Goal: Information Seeking & Learning: Learn about a topic

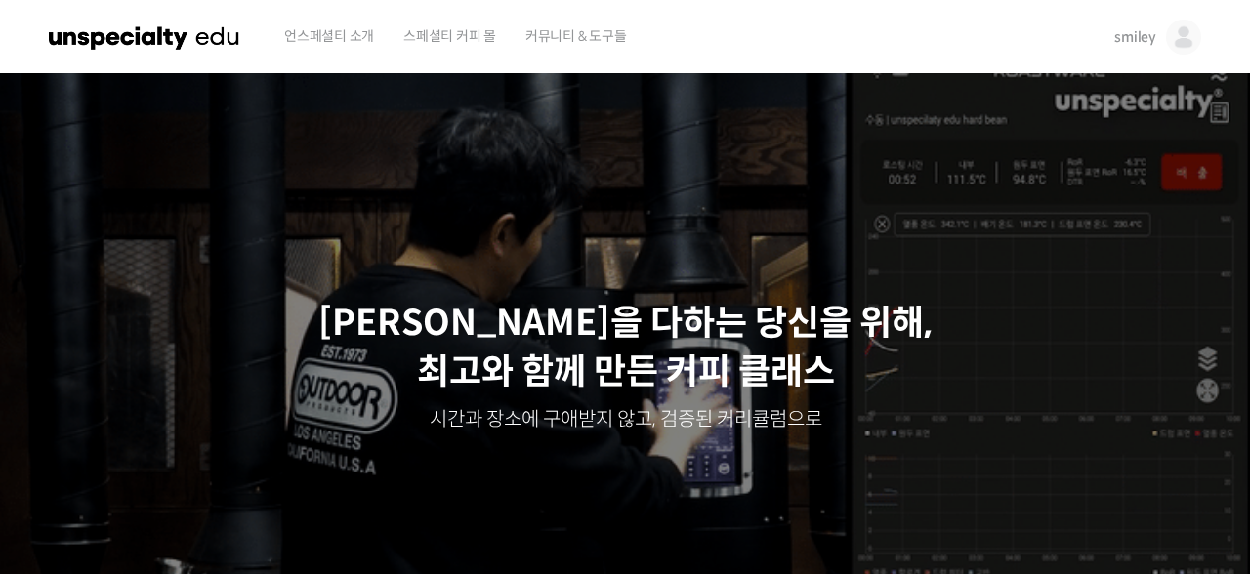
click at [1122, 41] on span "smiley" at bounding box center [1135, 37] width 42 height 18
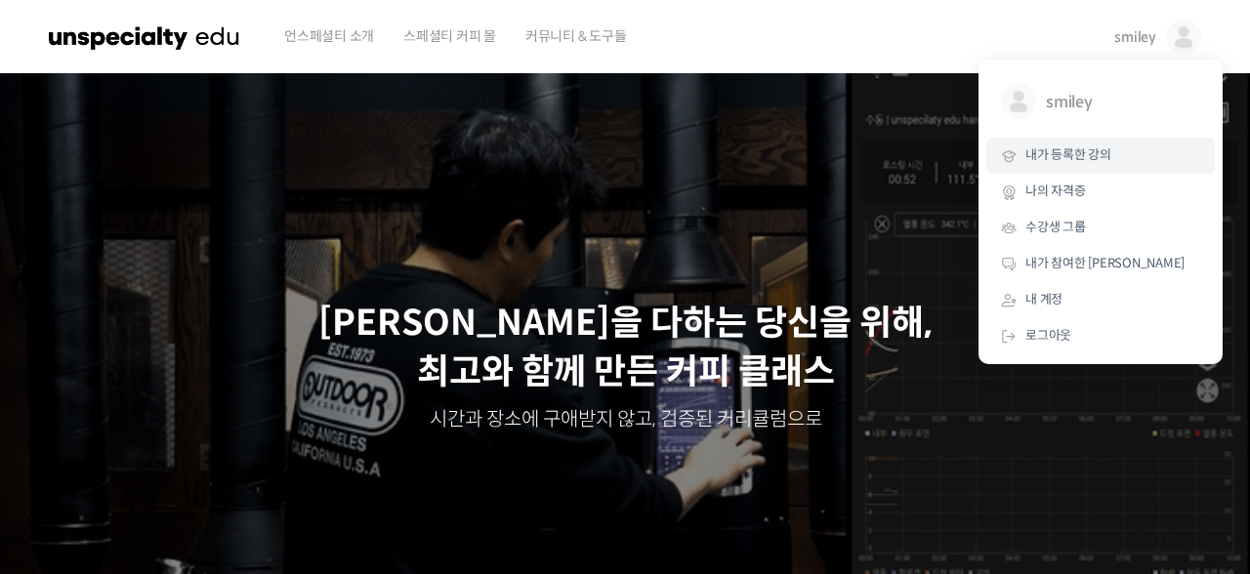
click at [1063, 151] on span "내가 등록한 강의" at bounding box center [1068, 154] width 86 height 17
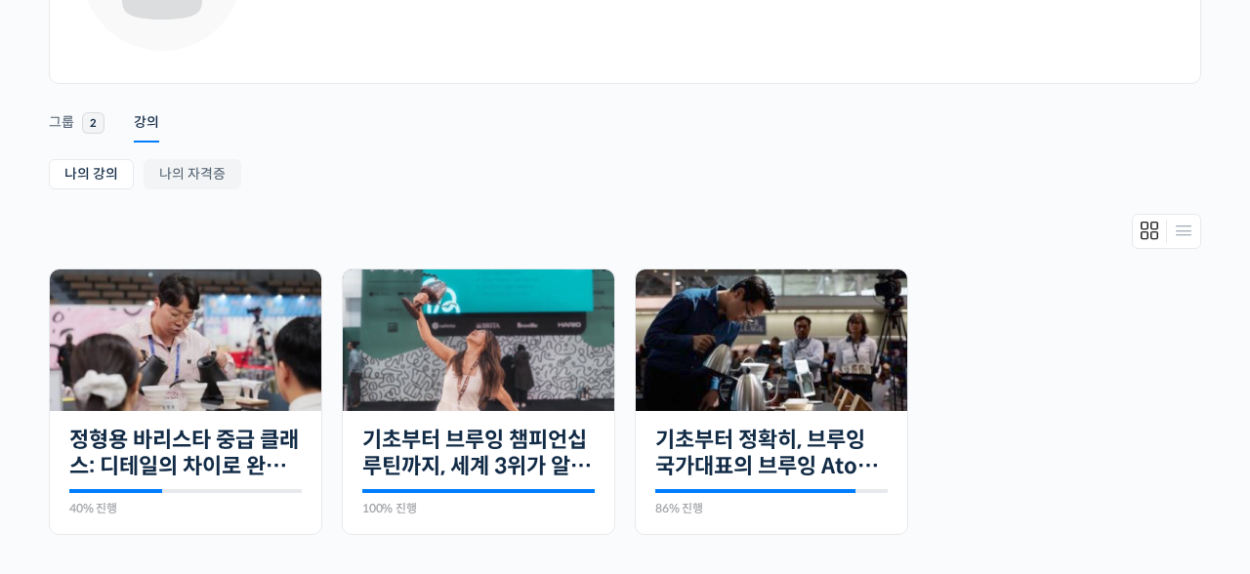
scroll to position [384, 0]
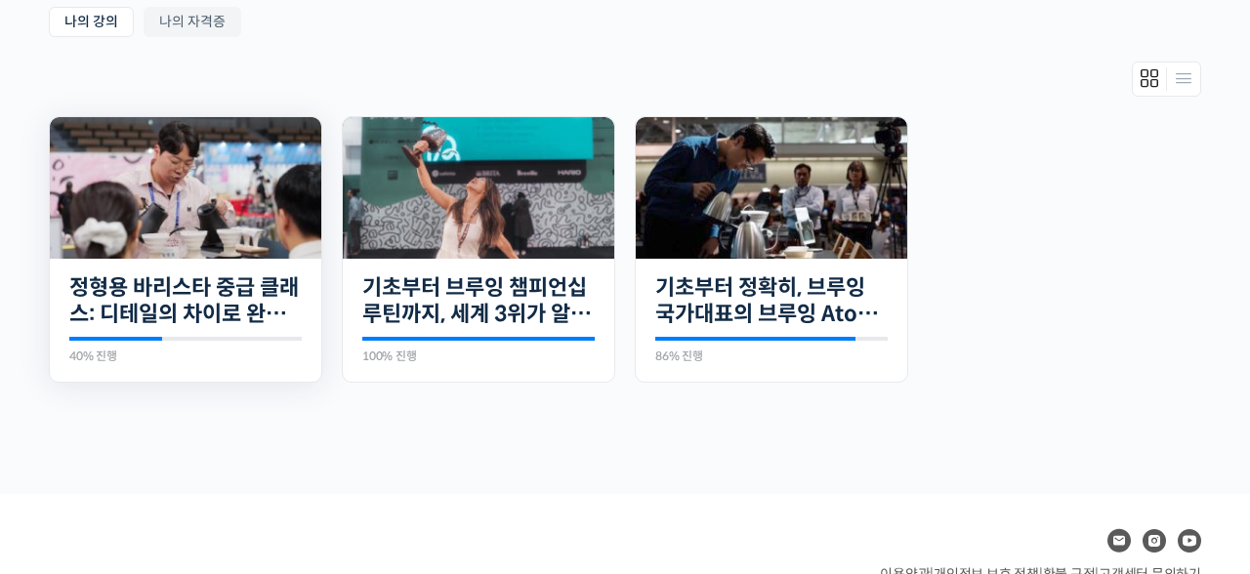
click at [269, 226] on img at bounding box center [185, 188] width 271 height 142
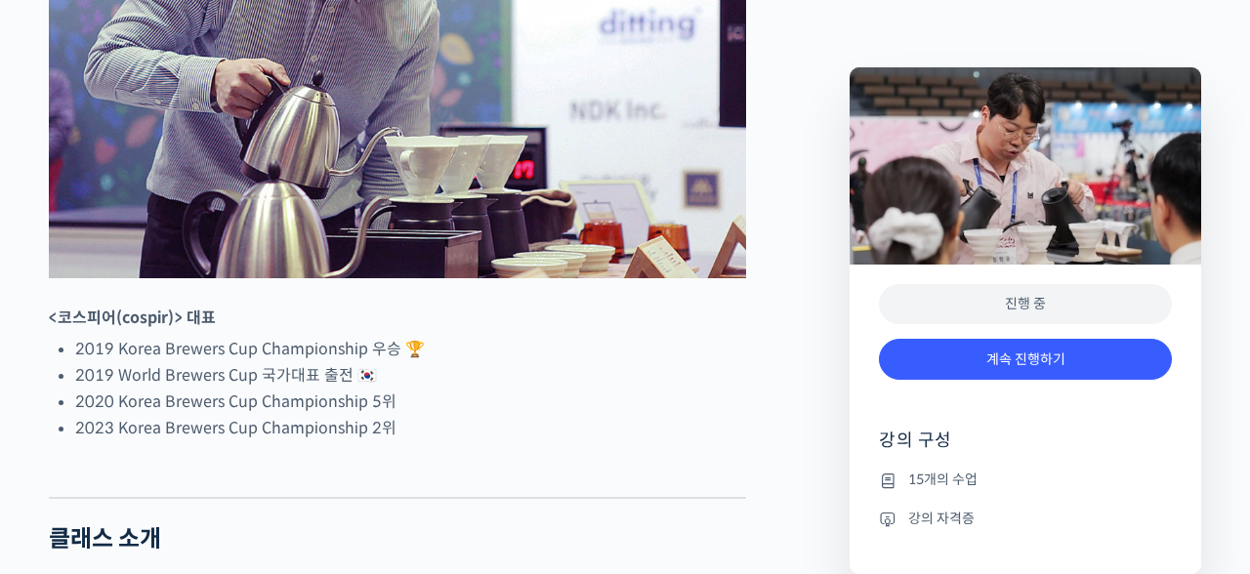
scroll to position [1152, 0]
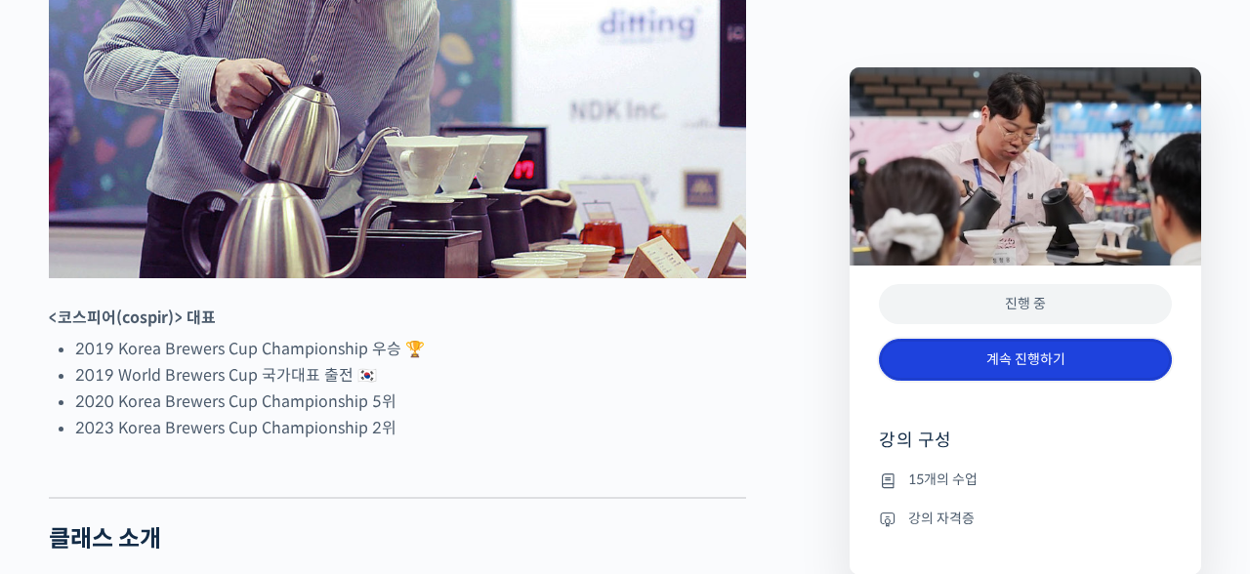
click at [1023, 362] on link "계속 진행하기" at bounding box center [1025, 360] width 293 height 42
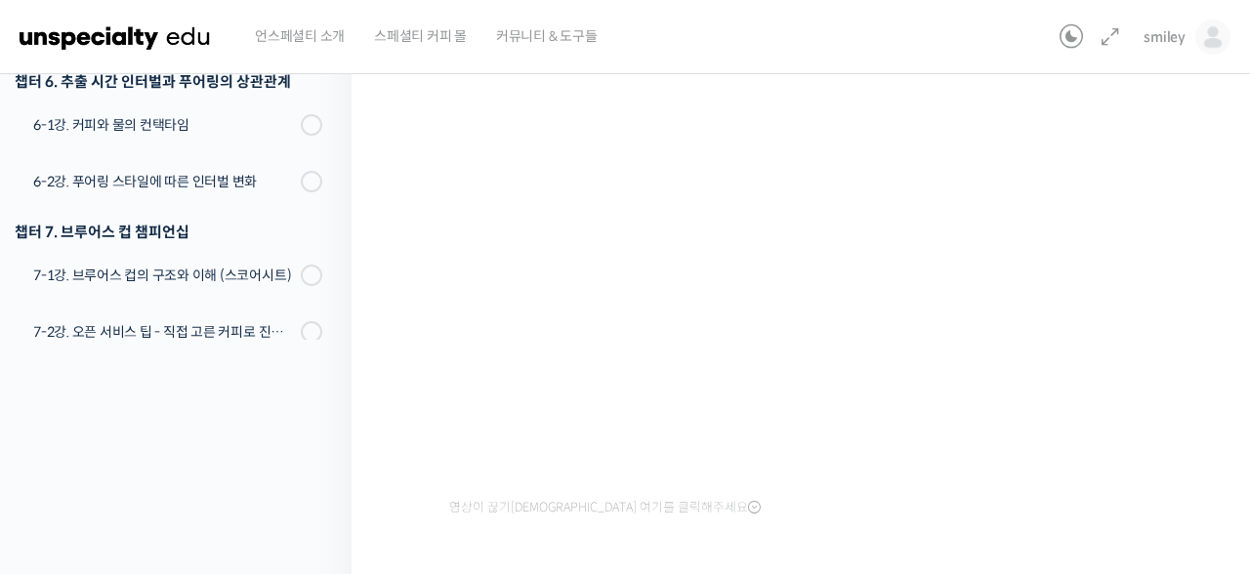
scroll to position [208, 0]
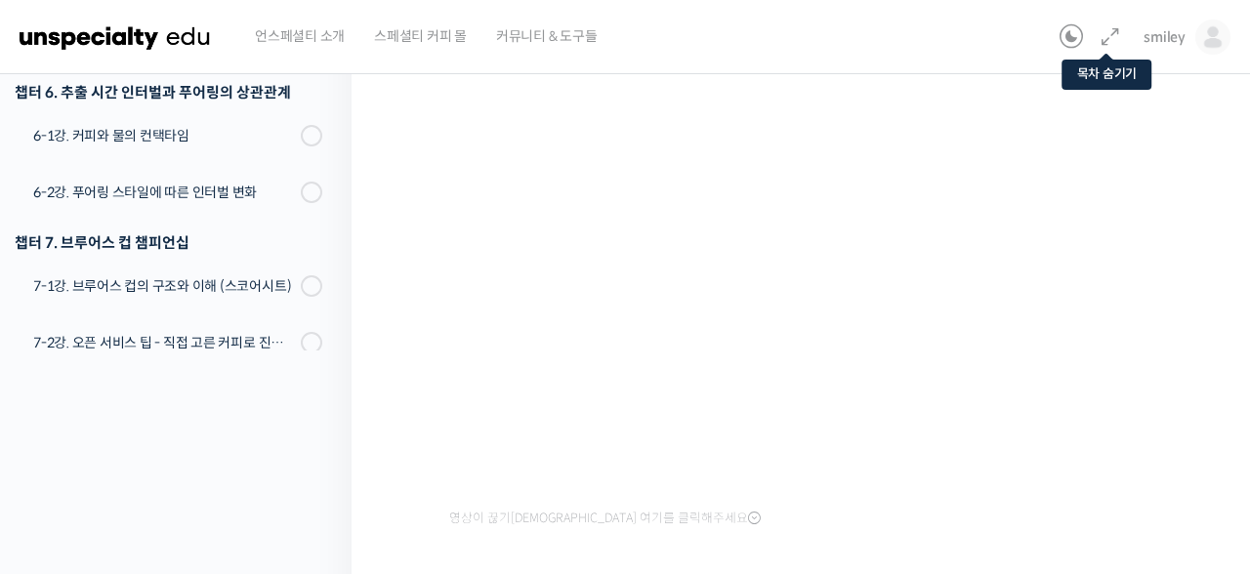
click at [1115, 36] on icon at bounding box center [1109, 36] width 23 height 23
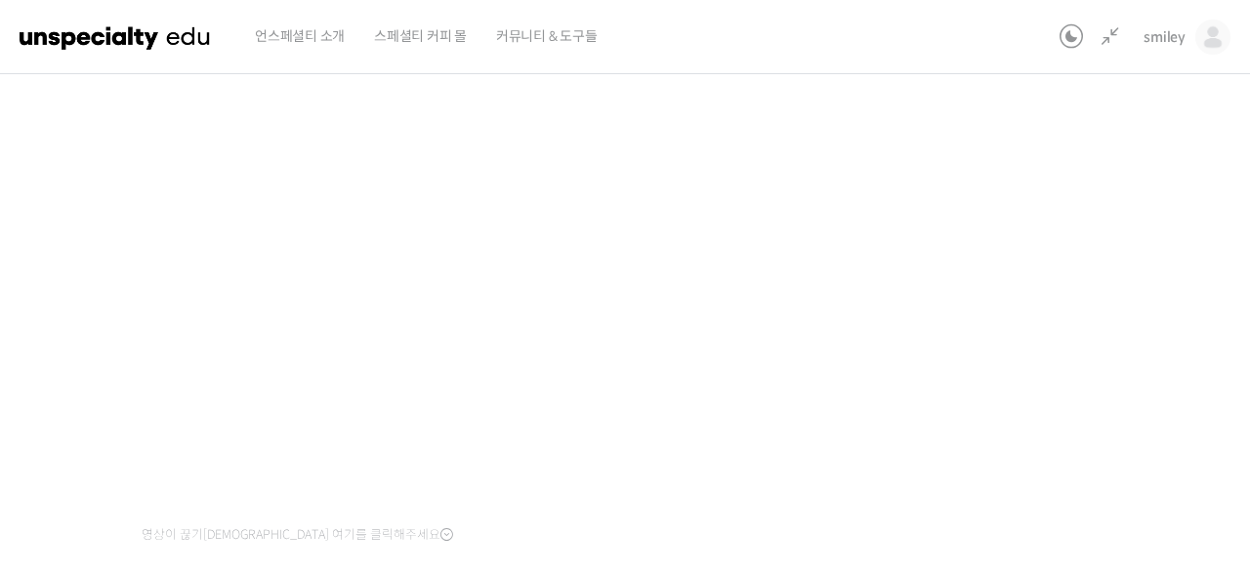
click at [1044, 266] on div "정형용 바리스타 중급 클래스: 디테일의 차이로 완성하는 브루잉 레시피 4-2강. 시간과 물 양에 따른 컵의 변화 진행 중 수업 7 / 15 진…" at bounding box center [512, 295] width 1299 height 830
click at [1019, 349] on div "정형용 바리스타 중급 클래스: 디테일의 차이로 완성하는 브루잉 레시피 4-2강. 시간과 물 양에 따른 컵의 변화 진행 중 수업 7 / 15 진…" at bounding box center [512, 325] width 1299 height 830
click at [1078, 339] on div "정형용 바리스타 중급 클래스: 디테일의 차이로 완성하는 브루잉 레시피 4-2강. 시간과 물 양에 따른 컵의 변화 진행 중 수업 7 / 15 진…" at bounding box center [512, 307] width 1299 height 830
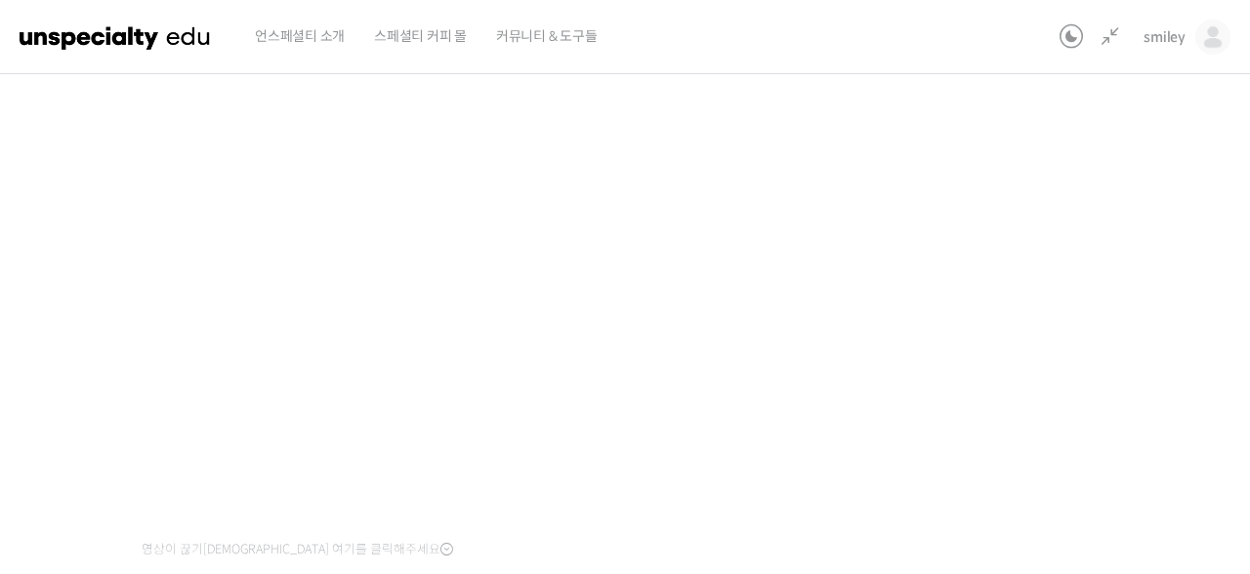
scroll to position [191, 0]
click at [1051, 331] on div "정형용 바리스타 중급 클래스: 디테일의 차이로 완성하는 브루잉 레시피 4-2강. 시간과 물 양에 따른 컵의 변화 진행 중 수업 7 / 15 진…" at bounding box center [512, 312] width 1299 height 830
click at [1089, 380] on div "정형용 바리스타 중급 클래스: 디테일의 차이로 완성하는 브루잉 레시피 4-2강. 시간과 물 양에 따른 컵의 변화 진행 중 수업 7 / 15 진…" at bounding box center [512, 312] width 1299 height 830
click at [1028, 433] on div "정형용 바리스타 중급 클래스: 디테일의 차이로 완성하는 브루잉 레시피 4-2강. 시간과 물 양에 따른 컵의 변화 진행 중 수업 7 / 15 진…" at bounding box center [512, 303] width 1299 height 830
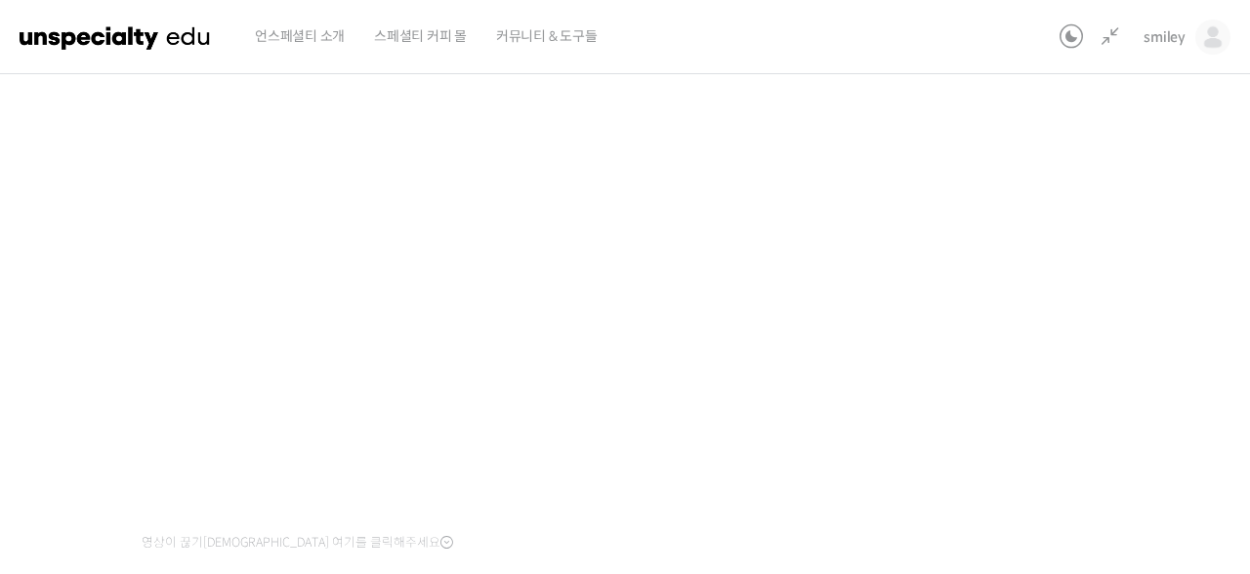
click at [1033, 417] on div "정형용 바리스타 중급 클래스: 디테일의 차이로 완성하는 브루잉 레시피 4-2강. 시간과 물 양에 따른 컵의 변화 진행 중 수업 7 / 15 진…" at bounding box center [512, 303] width 1299 height 830
click at [1130, 365] on div "정형용 바리스타 중급 클래스: 디테일의 차이로 완성하는 브루잉 레시피 4-2강. 시간과 물 양에 따른 컵의 변화 진행 중 수업 7 / 15 진…" at bounding box center [512, 303] width 1299 height 830
drag, startPoint x: 974, startPoint y: 349, endPoint x: 973, endPoint y: 337, distance: 11.8
click at [975, 349] on div "정형용 바리스타 중급 클래스: 디테일의 차이로 완성하는 브루잉 레시피 4-2강. 시간과 물 양에 따른 컵의 변화 진행 중 수업 7 / 15 진…" at bounding box center [512, 303] width 1299 height 830
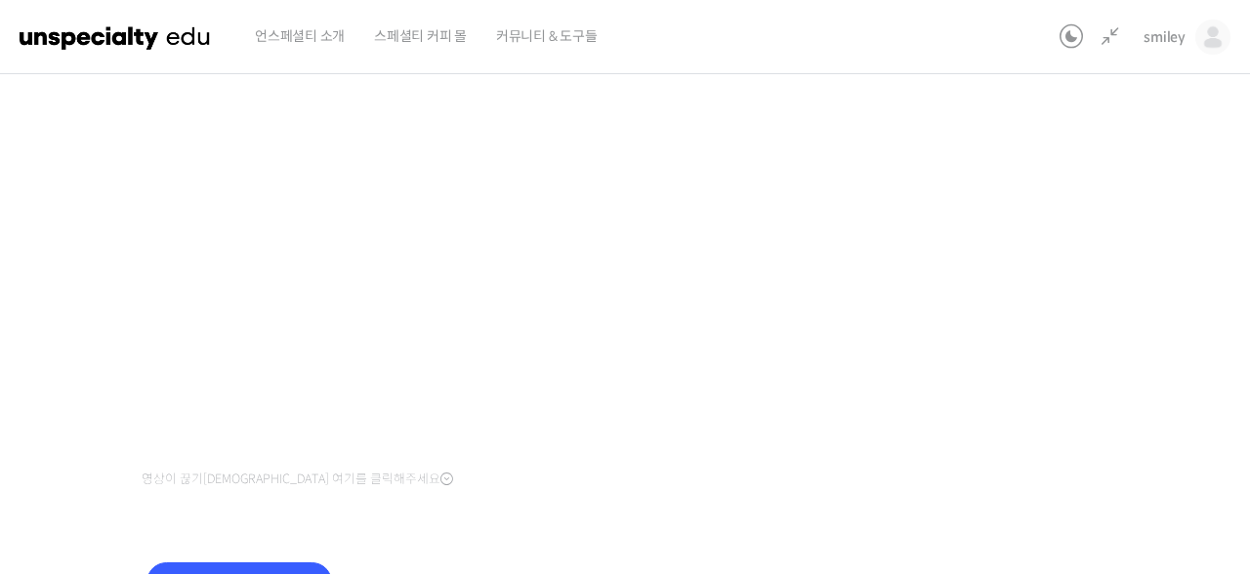
scroll to position [381, 0]
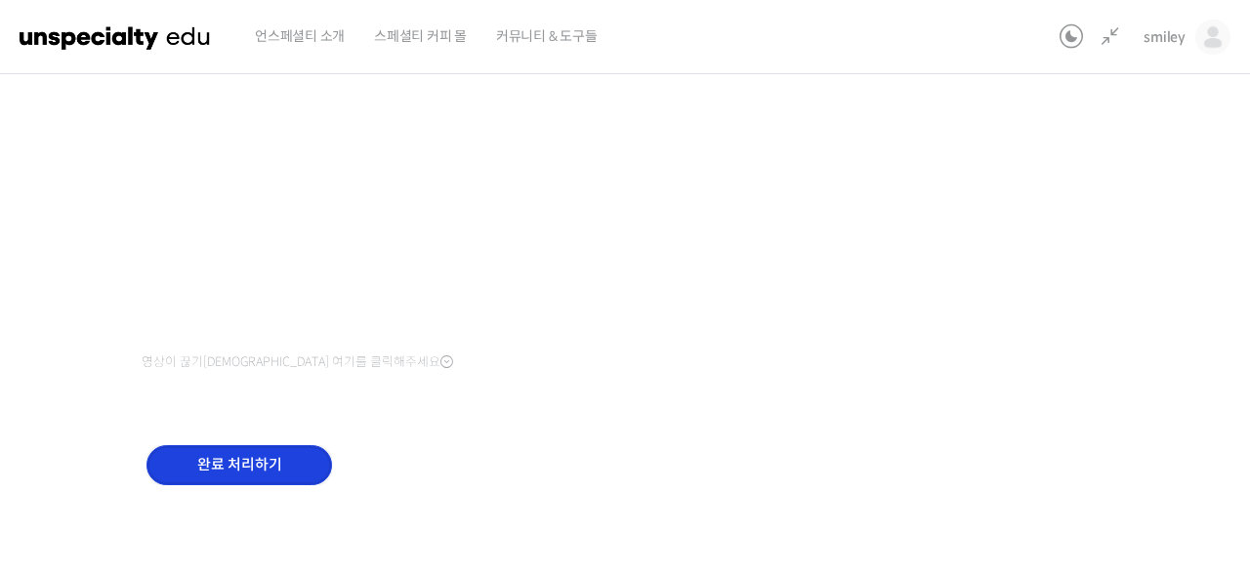
click at [224, 453] on input "완료 처리하기" at bounding box center [239, 465] width 186 height 40
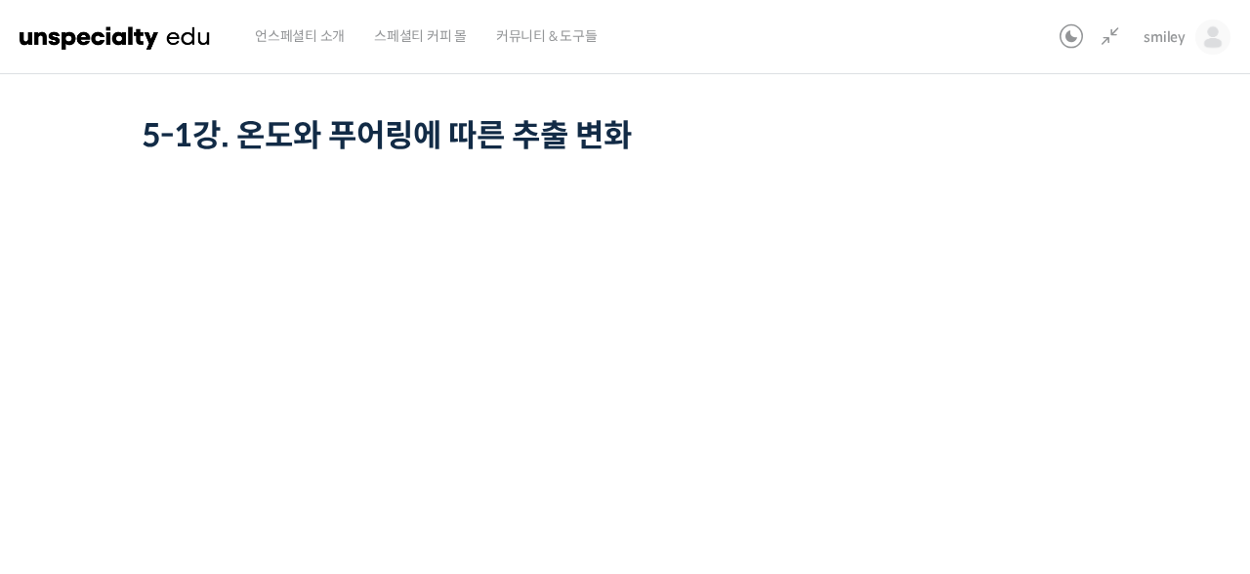
scroll to position [114, 0]
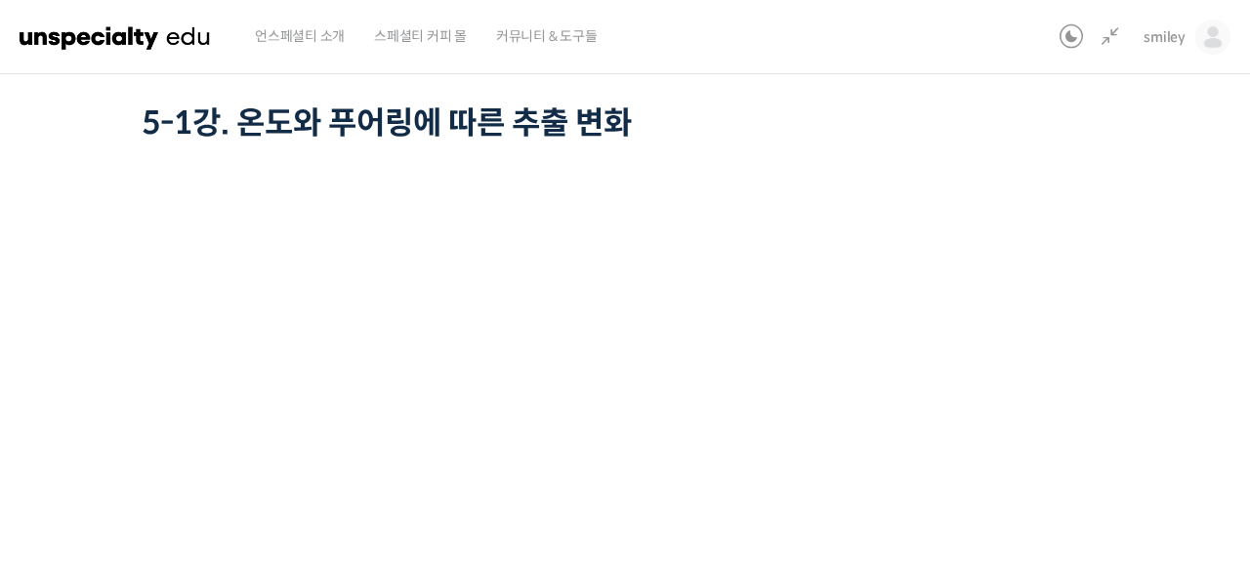
click at [998, 408] on div "정형용 바리스타 중급 클래스: 디테일의 차이로 완성하는 브루잉 레시피 5-1강. 온도와 푸어링에 따른 추출 변화 진행 중 수업 8 / 15 진…" at bounding box center [512, 389] width 1299 height 830
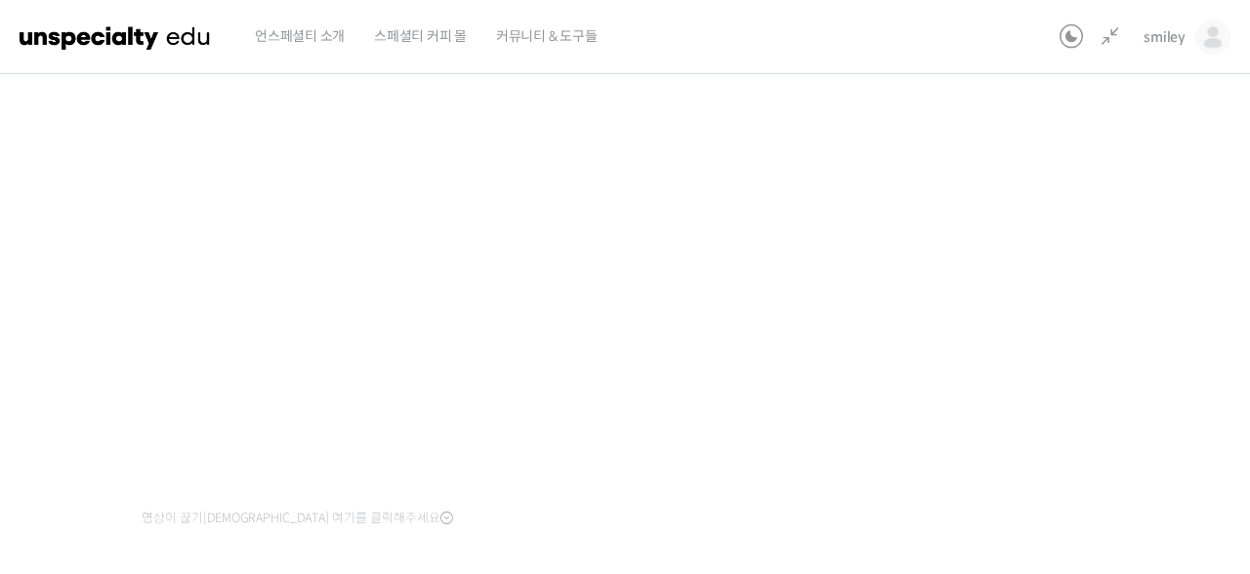
scroll to position [188, 0]
click at [1073, 342] on div "정형용 바리스타 중급 클래스: 디테일의 차이로 완성하는 브루잉 레시피 5-1강. 온도와 푸어링에 따른 추출 변화 진행 중 수업 8 / 15 진…" at bounding box center [512, 314] width 1299 height 830
click at [1097, 382] on div "정형용 바리스타 중급 클래스: 디테일의 차이로 완성하는 브루잉 레시피 5-1강. 온도와 푸어링에 따른 추출 변화 진행 중 수업 8 / 15 진…" at bounding box center [512, 314] width 1299 height 830
click at [1092, 381] on div "정형용 바리스타 중급 클래스: 디테일의 차이로 완성하는 브루잉 레시피 5-1강. 온도와 푸어링에 따른 추출 변화 진행 중 수업 8 / 15 진…" at bounding box center [512, 314] width 1299 height 830
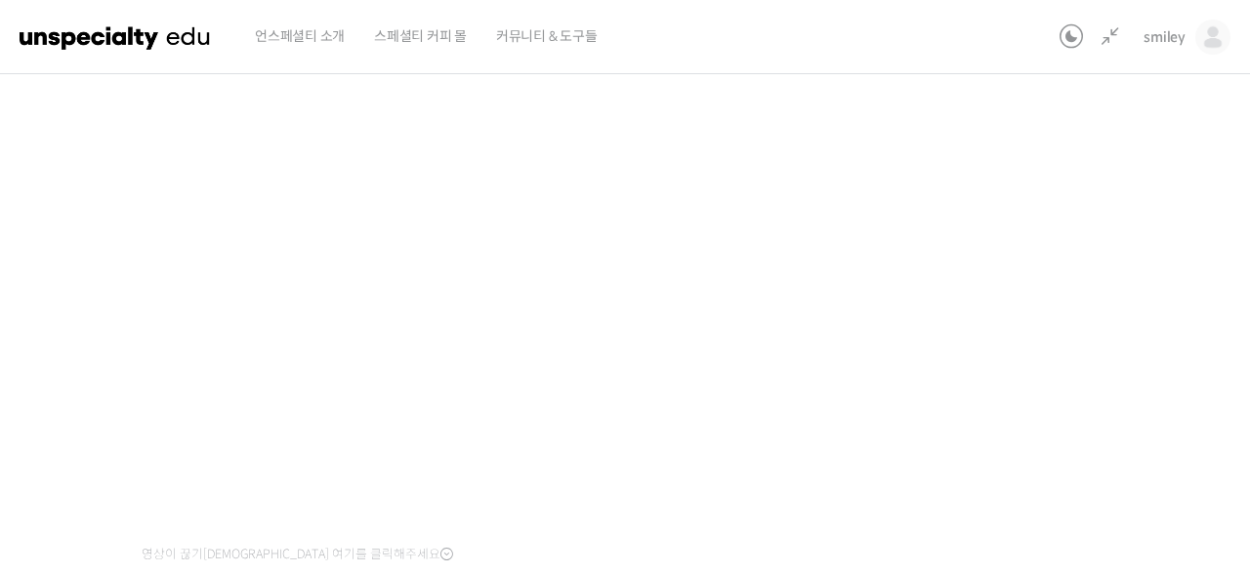
click at [1082, 371] on div "정형용 바리스타 중급 클래스: 디테일의 차이로 완성하는 브루잉 레시피 5-1강. 온도와 푸어링에 따른 추출 변화 진행 중 수업 8 / 15 진…" at bounding box center [512, 314] width 1299 height 830
click at [982, 318] on div "정형용 바리스타 중급 클래스: 디테일의 차이로 완성하는 브루잉 레시피 5-1강. 온도와 푸어링에 따른 추출 변화 진행 중 수업 8 / 15 진…" at bounding box center [512, 314] width 1299 height 830
click at [1138, 361] on div "정형용 바리스타 중급 클래스: 디테일의 차이로 완성하는 브루잉 레시피 5-1강. 온도와 푸어링에 따른 추출 변화 진행 중 수업 8 / 15 진…" at bounding box center [512, 314] width 1299 height 830
click at [946, 394] on div "정형용 바리스타 중급 클래스: 디테일의 차이로 완성하는 브루잉 레시피 5-1강. 온도와 푸어링에 따른 추출 변화 진행 중 수업 8 / 15 진…" at bounding box center [512, 314] width 1299 height 830
click at [1052, 369] on div "정형용 바리스타 중급 클래스: 디테일의 차이로 완성하는 브루잉 레시피 5-1강. 온도와 푸어링에 따른 추출 변화 진행 중 수업 8 / 15 진…" at bounding box center [512, 314] width 1299 height 830
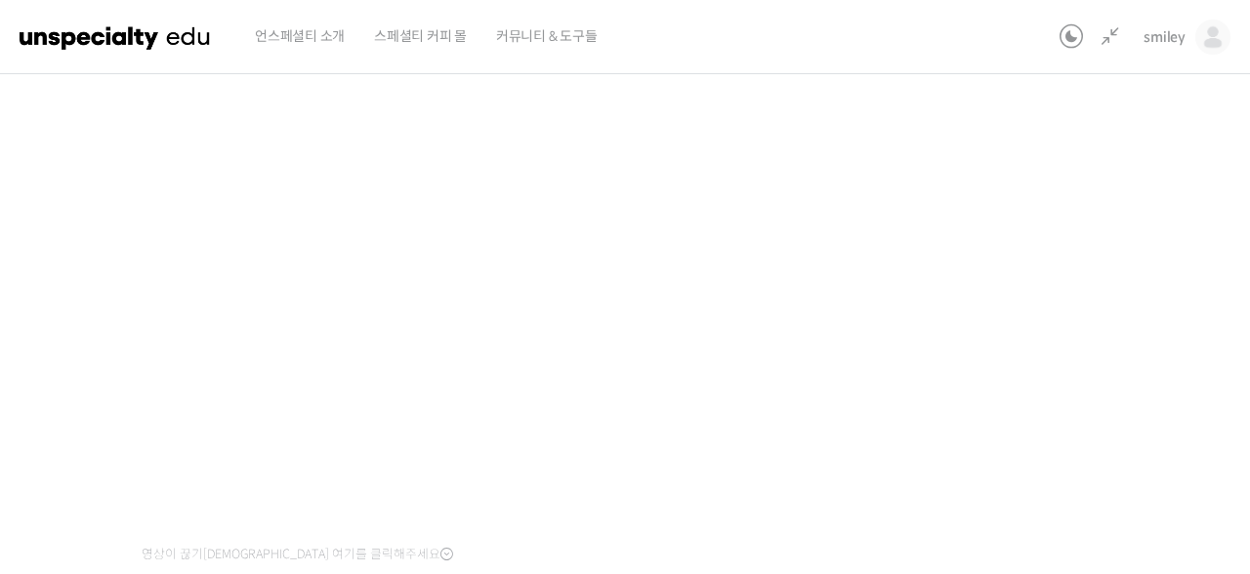
click at [1014, 342] on div "정형용 바리스타 중급 클래스: 디테일의 차이로 완성하는 브루잉 레시피 5-1강. 온도와 푸어링에 따른 추출 변화 진행 중 수업 8 / 15 진…" at bounding box center [512, 314] width 1299 height 830
click at [1051, 391] on div "정형용 바리스타 중급 클래스: 디테일의 차이로 완성하는 브루잉 레시피 5-1강. 온도와 푸어링에 따른 추출 변화 진행 중 수업 8 / 15 진…" at bounding box center [512, 314] width 1299 height 830
click at [1050, 393] on div "정형용 바리스타 중급 클래스: 디테일의 차이로 완성하는 브루잉 레시피 5-1강. 온도와 푸어링에 따른 추출 변화 진행 중 수업 8 / 15 진…" at bounding box center [512, 314] width 1299 height 830
click at [1026, 393] on div "정형용 바리스타 중급 클래스: 디테일의 차이로 완성하는 브루잉 레시피 5-1강. 온도와 푸어링에 따른 추출 변화 진행 중 수업 8 / 15 진…" at bounding box center [512, 314] width 1299 height 830
click at [1063, 318] on div "정형용 바리스타 중급 클래스: 디테일의 차이로 완성하는 브루잉 레시피 5-1강. 온도와 푸어링에 따른 추출 변화 진행 중 수업 8 / 15 진…" at bounding box center [512, 314] width 1299 height 830
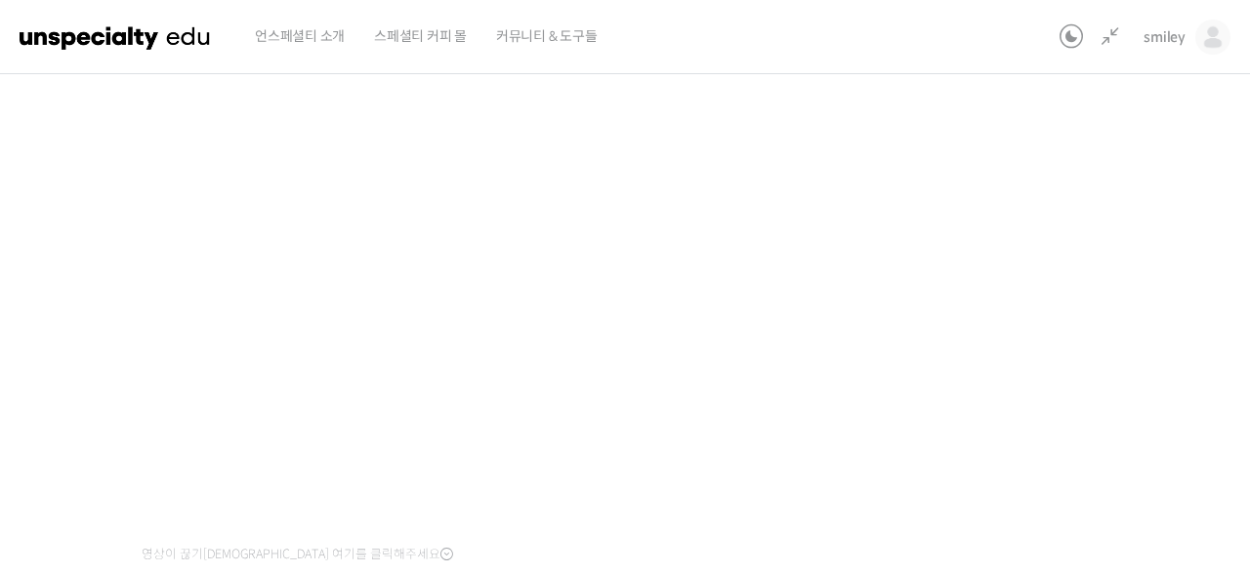
click at [1063, 318] on div "정형용 바리스타 중급 클래스: 디테일의 차이로 완성하는 브루잉 레시피 5-1강. 온도와 푸어링에 따른 추출 변화 진행 중 수업 8 / 15 진…" at bounding box center [512, 314] width 1299 height 830
click at [1054, 303] on div "정형용 바리스타 중급 클래스: 디테일의 차이로 완성하는 브루잉 레시피 5-1강. 온도와 푸어링에 따른 추출 변화 진행 중 수업 8 / 15 진…" at bounding box center [512, 314] width 1299 height 830
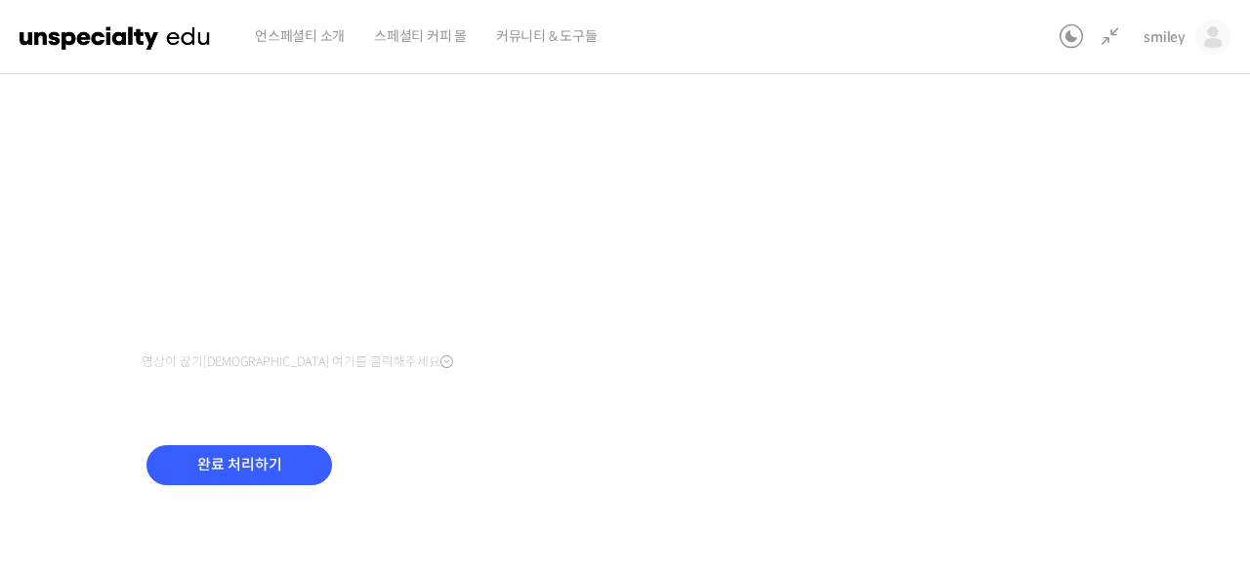
click at [1054, 309] on div "정형용 바리스타 중급 클래스: 디테일의 차이로 완성하는 브루잉 레시피 5-1강. 온도와 푸어링에 따른 추출 변화 진행 중 수업 8 / 15 진…" at bounding box center [512, 122] width 1299 height 830
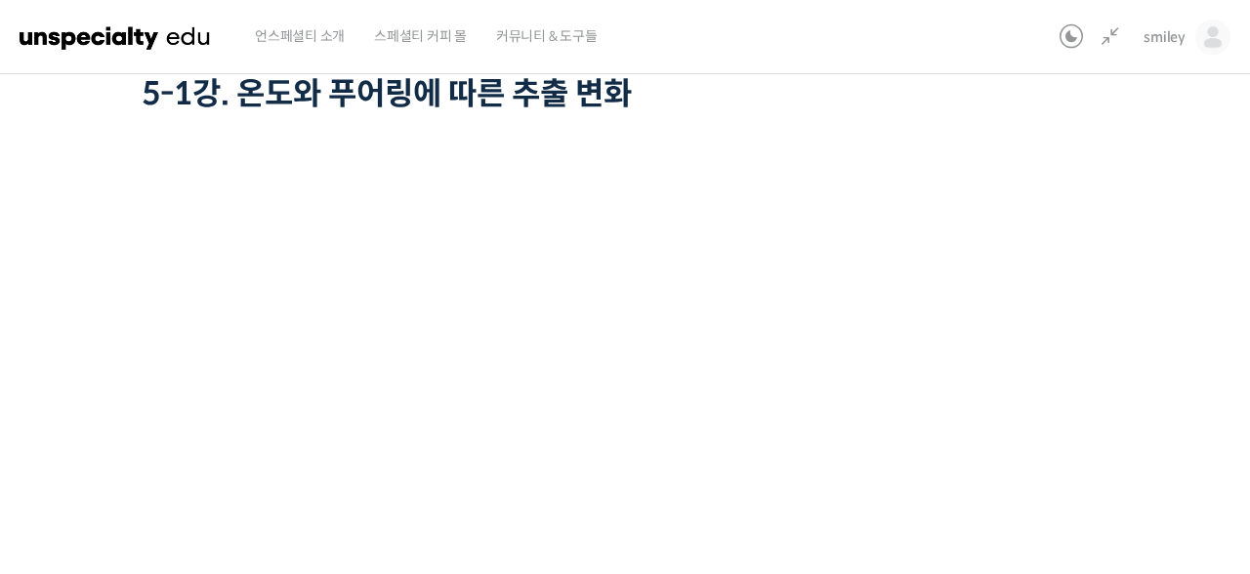
scroll to position [161, 0]
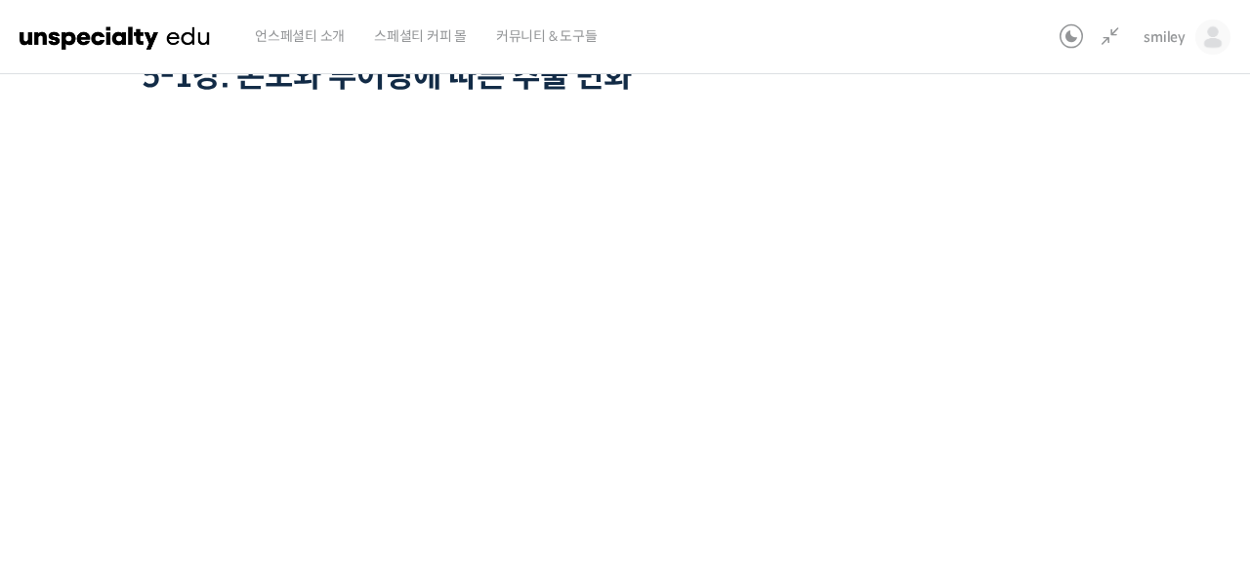
click at [1050, 447] on div "정형용 바리스타 중급 클래스: 디테일의 차이로 완성하는 브루잉 레시피 5-1강. 온도와 푸어링에 따른 추출 변화 진행 중 수업 8 / 15 진…" at bounding box center [512, 342] width 1299 height 830
click at [1000, 449] on div "정형용 바리스타 중급 클래스: 디테일의 차이로 완성하는 브루잉 레시피 5-1강. 온도와 푸어링에 따른 추출 변화 진행 중 수업 8 / 15 진…" at bounding box center [512, 342] width 1299 height 830
click at [1084, 381] on div "정형용 바리스타 중급 클래스: 디테일의 차이로 완성하는 브루잉 레시피 5-1강. 온도와 푸어링에 따른 추출 변화 진행 중 수업 8 / 15 진…" at bounding box center [512, 342] width 1299 height 830
click at [963, 317] on div "정형용 바리스타 중급 클래스: 디테일의 차이로 완성하는 브루잉 레시피 5-1강. 온도와 푸어링에 따른 추출 변화 진행 중 수업 8 / 15 진…" at bounding box center [512, 342] width 1299 height 830
click at [990, 409] on div "정형용 바리스타 중급 클래스: 디테일의 차이로 완성하는 브루잉 레시피 5-1강. 온도와 푸어링에 따른 추출 변화 진행 중 수업 8 / 15 진…" at bounding box center [512, 342] width 1299 height 830
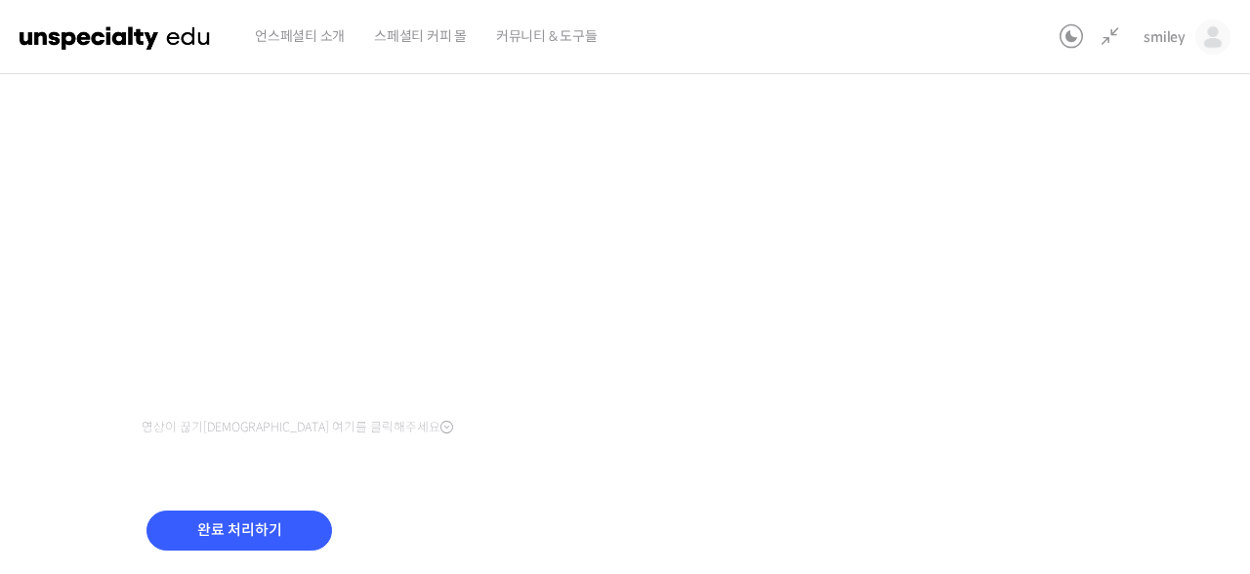
scroll to position [381, 0]
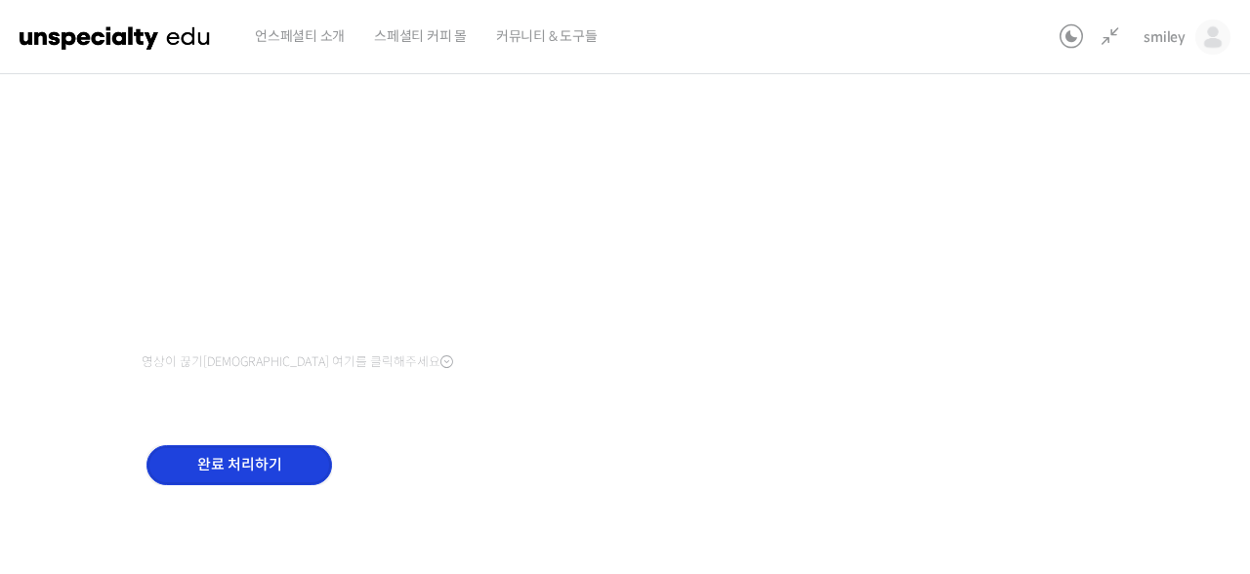
click at [233, 465] on input "완료 처리하기" at bounding box center [239, 465] width 186 height 40
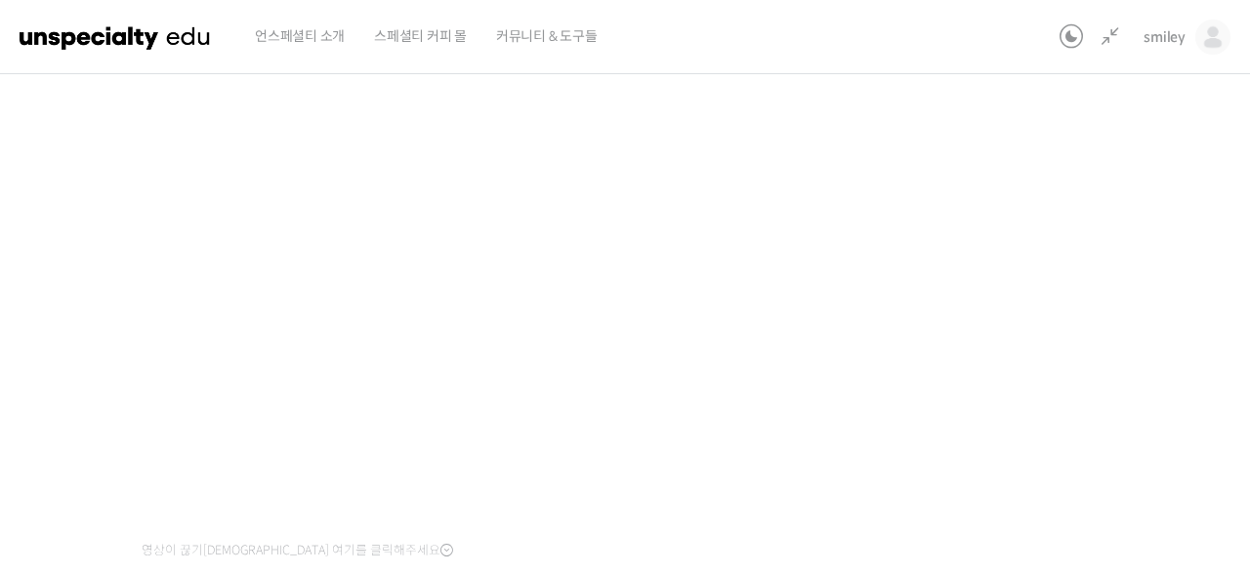
scroll to position [195, 0]
click at [1032, 379] on div "정형용 바리스타 중급 클래스: 디테일의 차이로 완성하는 브루잉 레시피 5-2강. 물 온도와 다른 변수들과의 상관관계 진행 중 수업 9 / 15…" at bounding box center [512, 308] width 1299 height 830
click at [1038, 390] on div "정형용 바리스타 중급 클래스: 디테일의 차이로 완성하는 브루잉 레시피 5-2강. 물 온도와 다른 변수들과의 상관관계 진행 중 수업 9 / 15…" at bounding box center [512, 308] width 1299 height 830
click at [1111, 256] on div "정형용 바리스타 중급 클래스: 디테일의 차이로 완성하는 브루잉 레시피 5-2강. 물 온도와 다른 변수들과의 상관관계 진행 중 수업 9 / 15…" at bounding box center [512, 308] width 1299 height 830
